Goal: Task Accomplishment & Management: Manage account settings

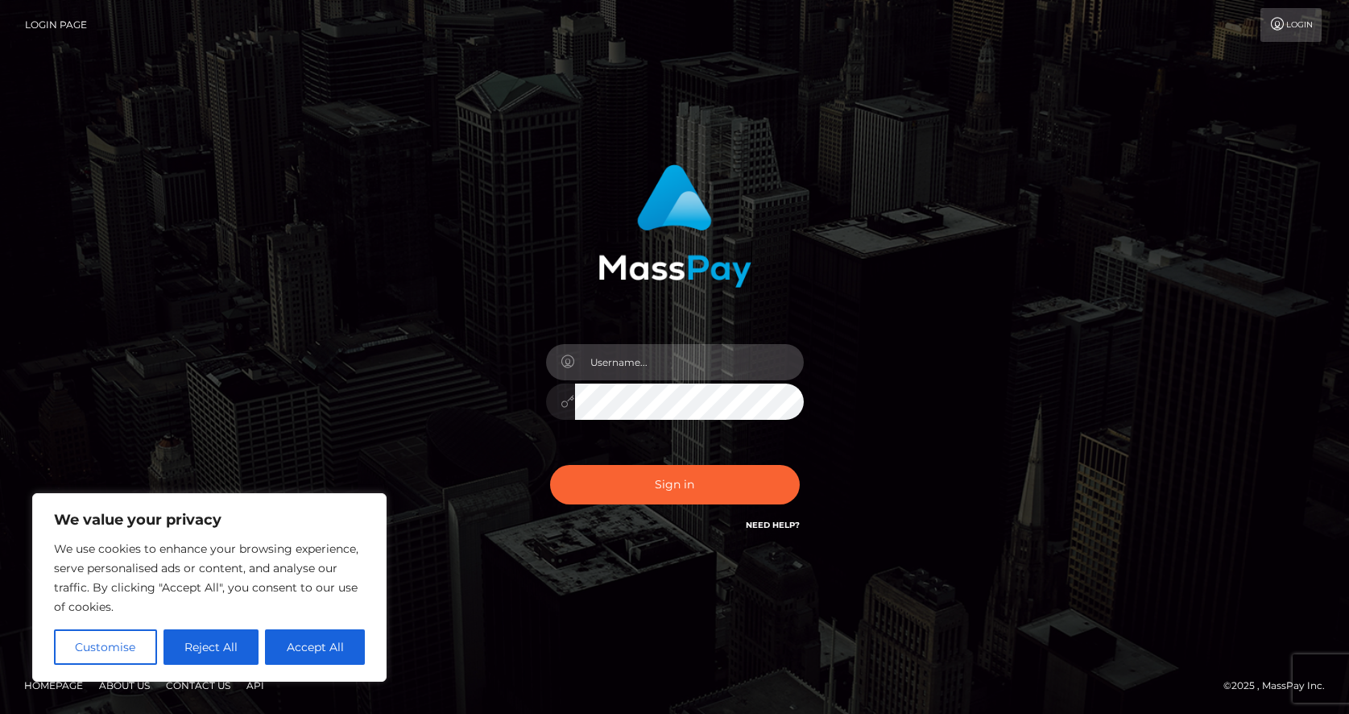
click at [657, 371] on input "text" at bounding box center [689, 362] width 229 height 36
type input "[EMAIL_ADDRESS][DOMAIN_NAME]"
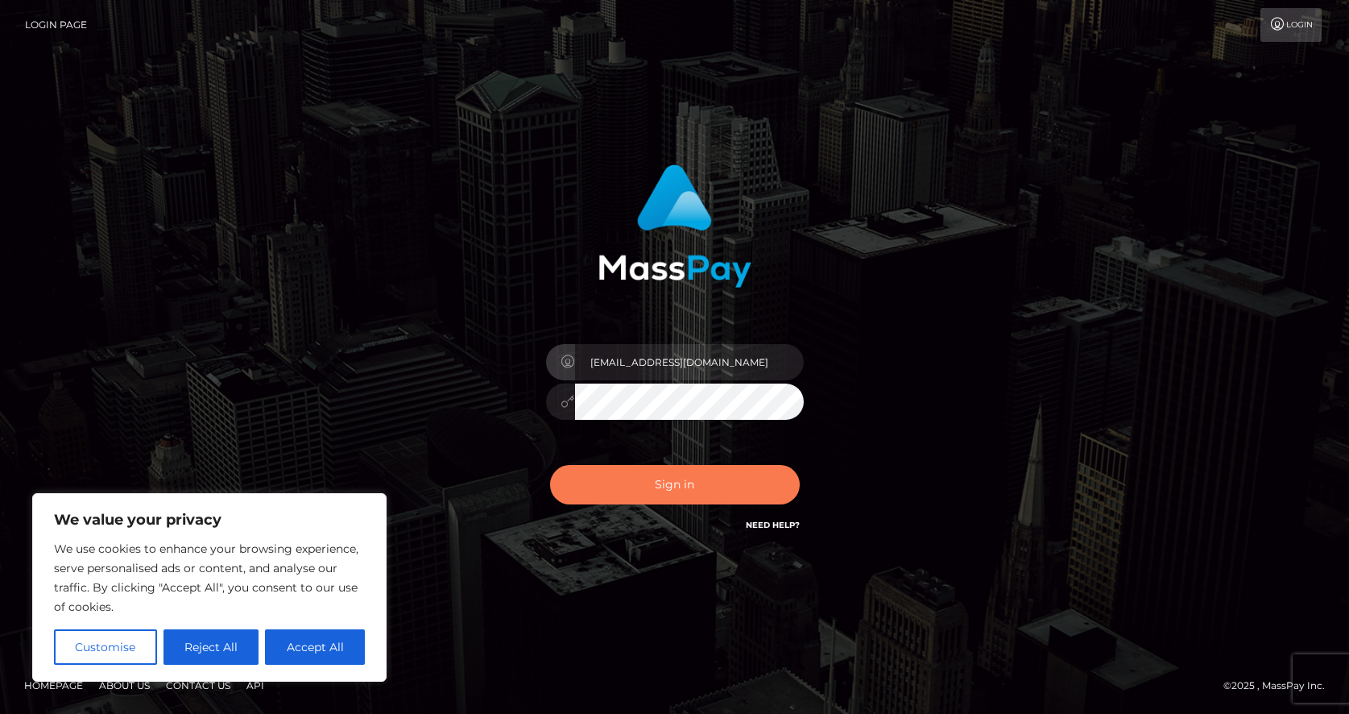
click at [662, 484] on button "Sign in" at bounding box center [675, 484] width 250 height 39
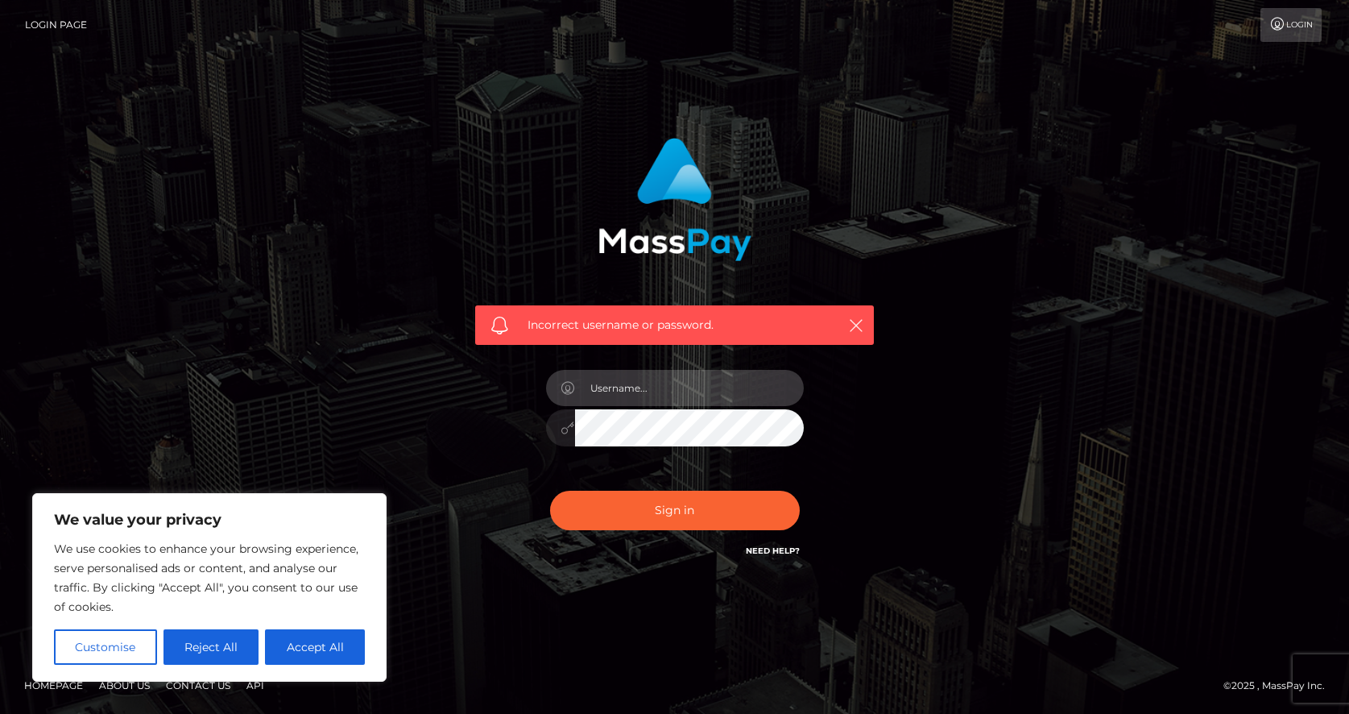
click at [648, 387] on input "text" at bounding box center [689, 388] width 229 height 36
type input "[EMAIL_ADDRESS][DOMAIN_NAME]"
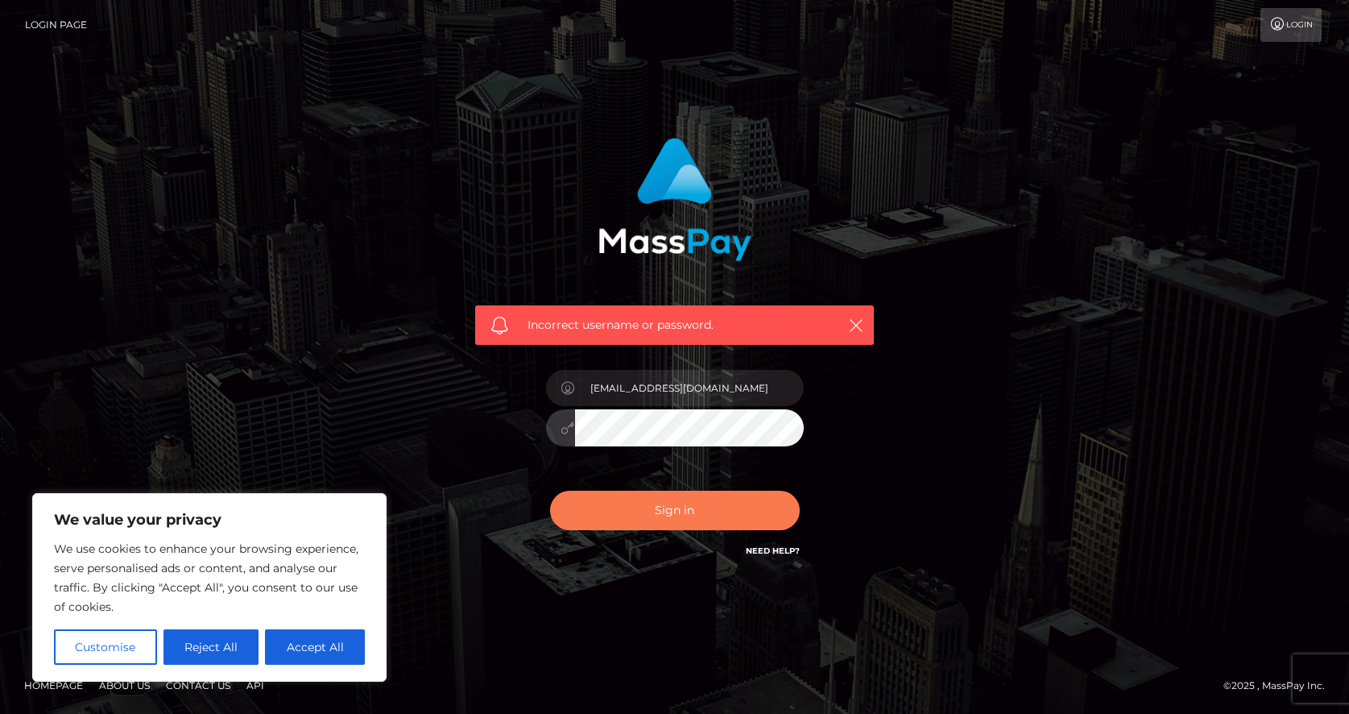
click at [643, 506] on button "Sign in" at bounding box center [675, 510] width 250 height 39
click at [694, 516] on button "Sign in" at bounding box center [675, 510] width 250 height 39
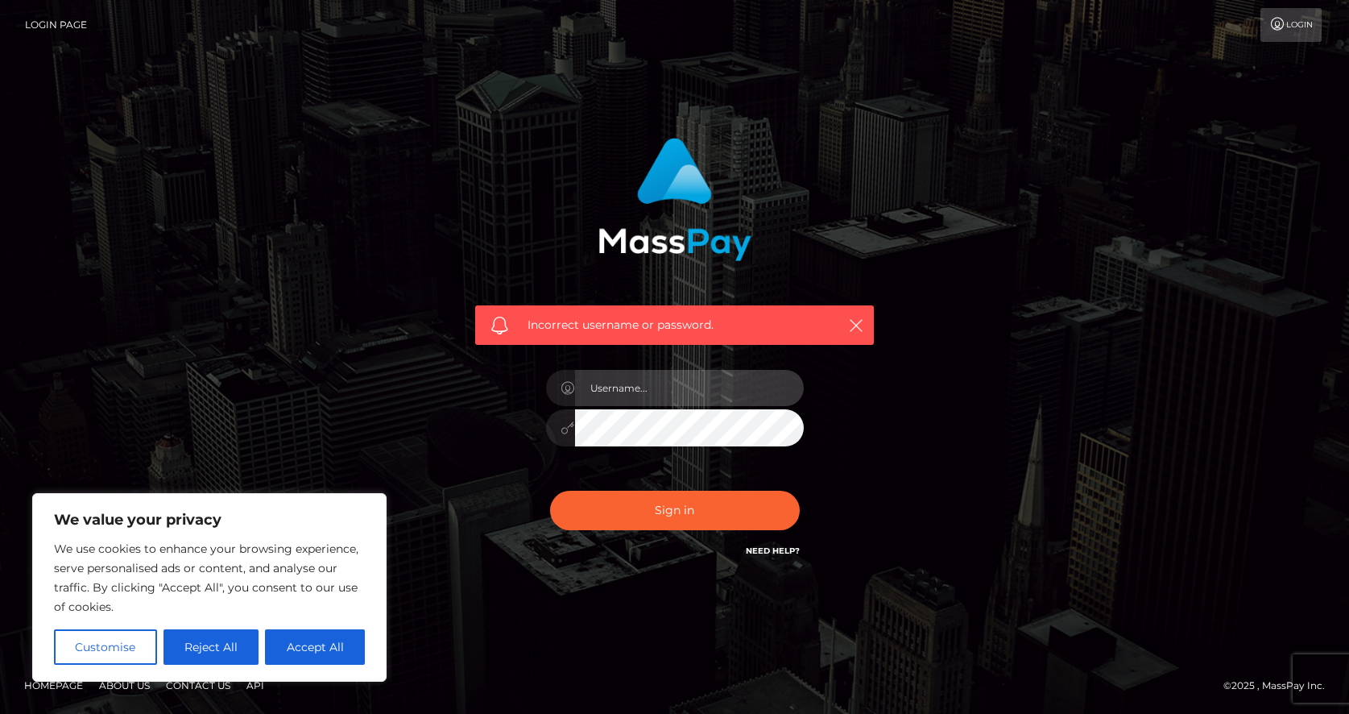
click at [654, 394] on input "text" at bounding box center [689, 388] width 229 height 36
type input "[EMAIL_ADDRESS][DOMAIN_NAME]"
click at [772, 545] on h6 "Need Help?" at bounding box center [773, 550] width 54 height 14
click at [773, 552] on link "Need Help?" at bounding box center [773, 550] width 54 height 10
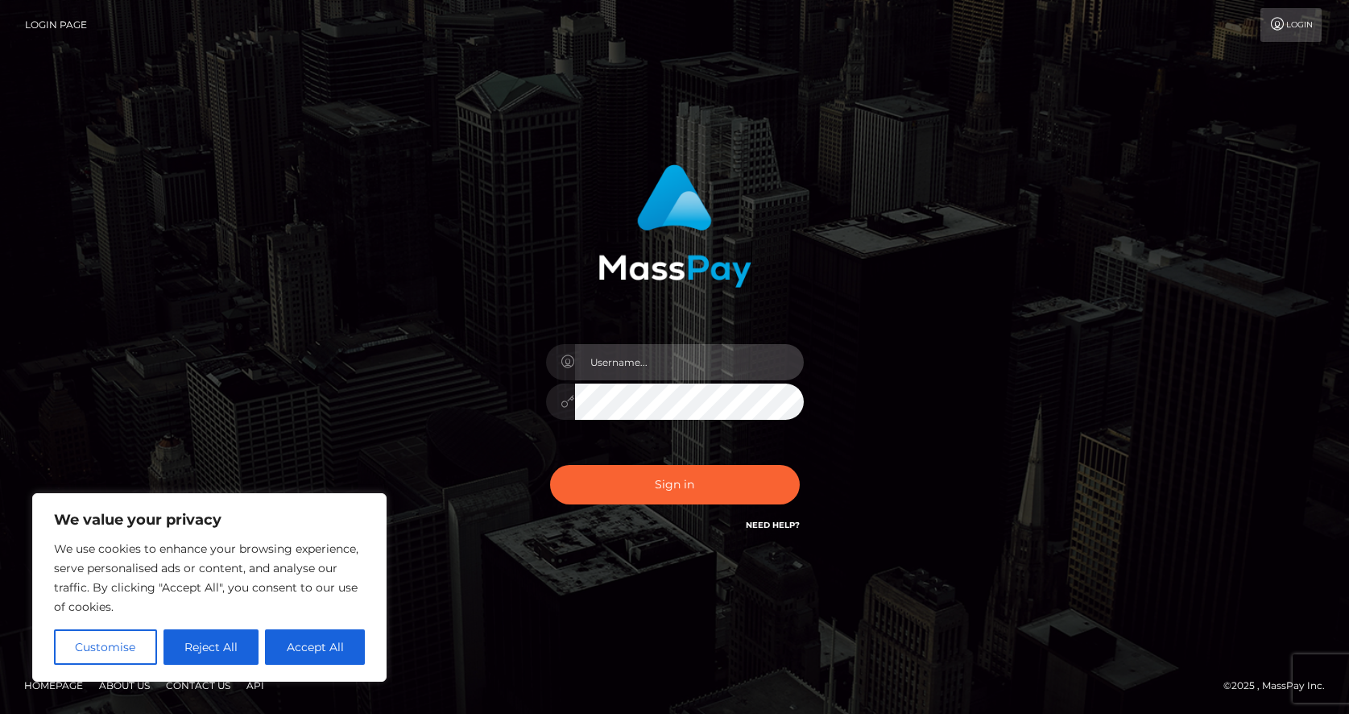
click at [635, 363] on input "text" at bounding box center [689, 362] width 229 height 36
type input "[EMAIL_ADDRESS][DOMAIN_NAME]"
click at [774, 523] on link "Need Help?" at bounding box center [773, 525] width 54 height 10
